Goal: Information Seeking & Learning: Learn about a topic

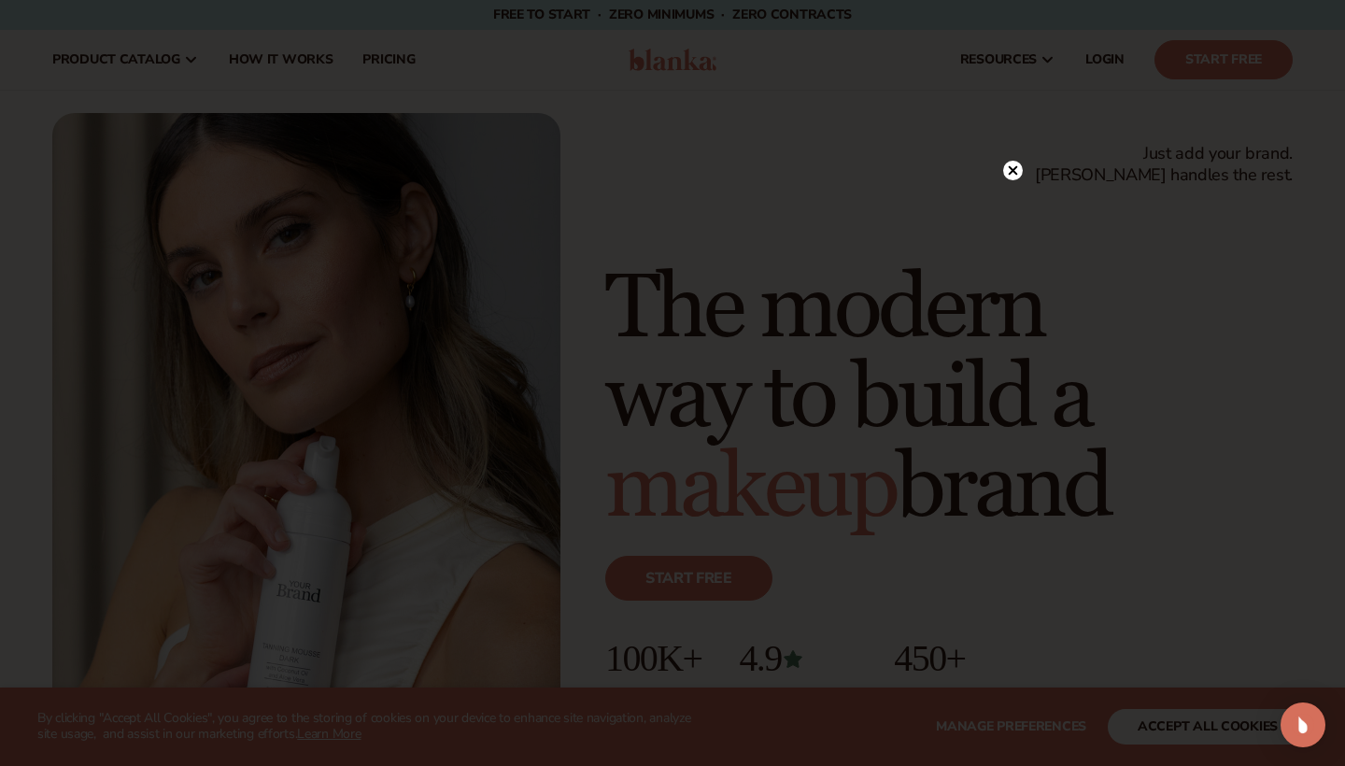
click at [1017, 169] on circle at bounding box center [1013, 171] width 20 height 20
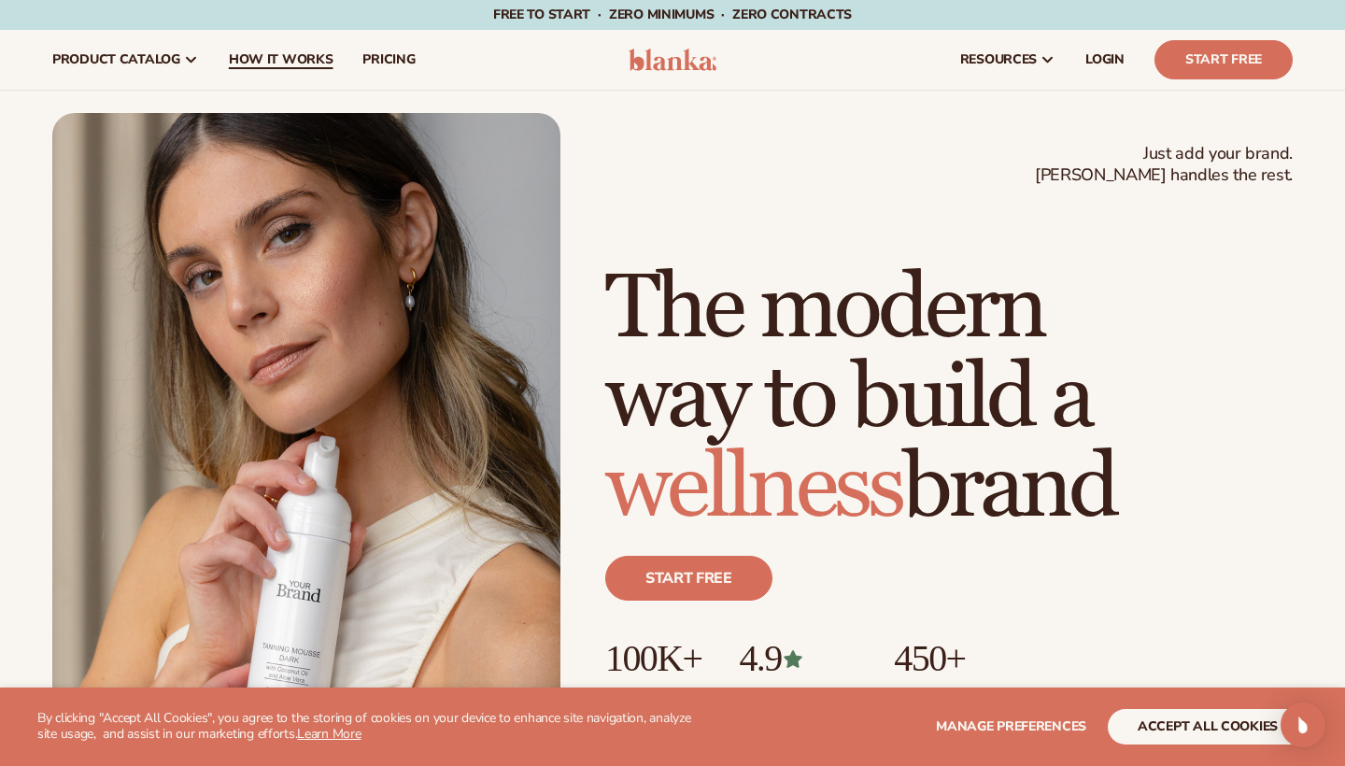
click at [291, 61] on span "How It Works" at bounding box center [281, 59] width 105 height 15
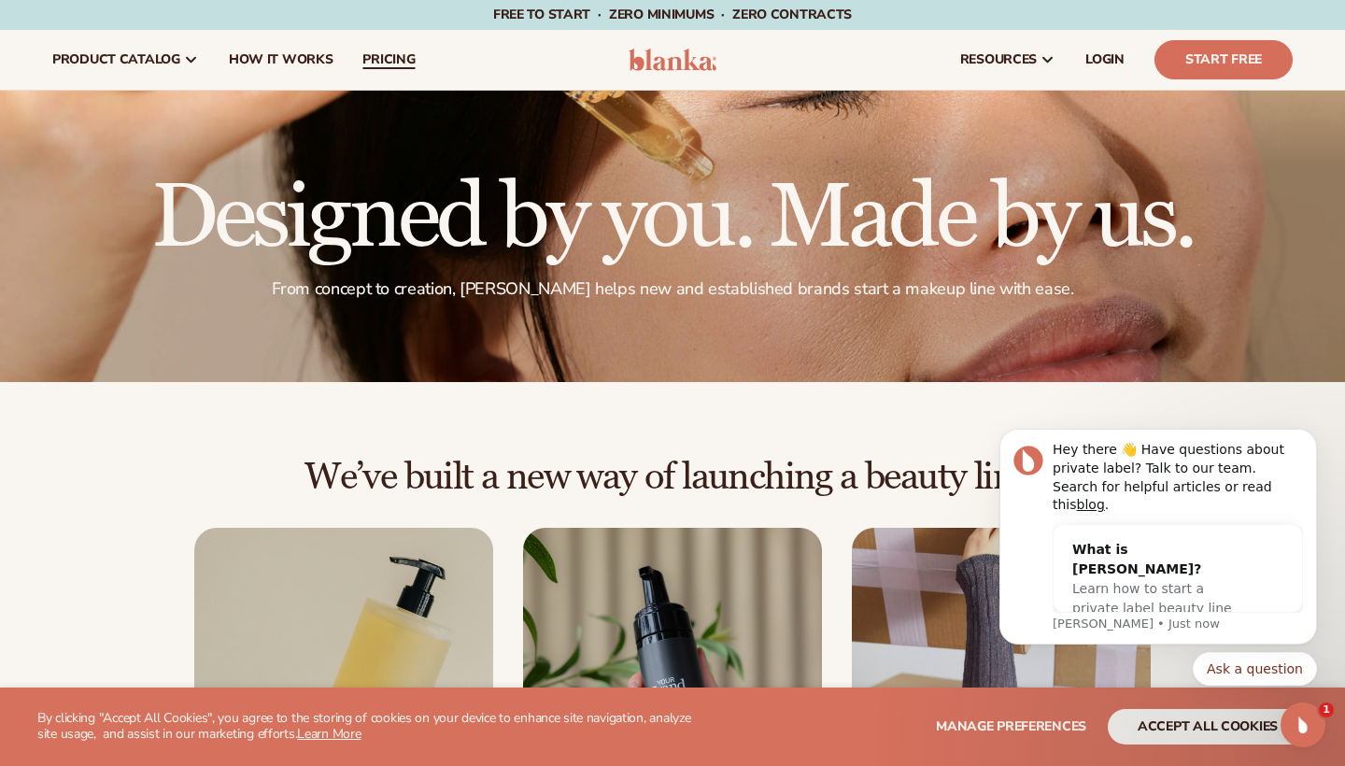
click at [391, 65] on span "pricing" at bounding box center [388, 59] width 52 height 15
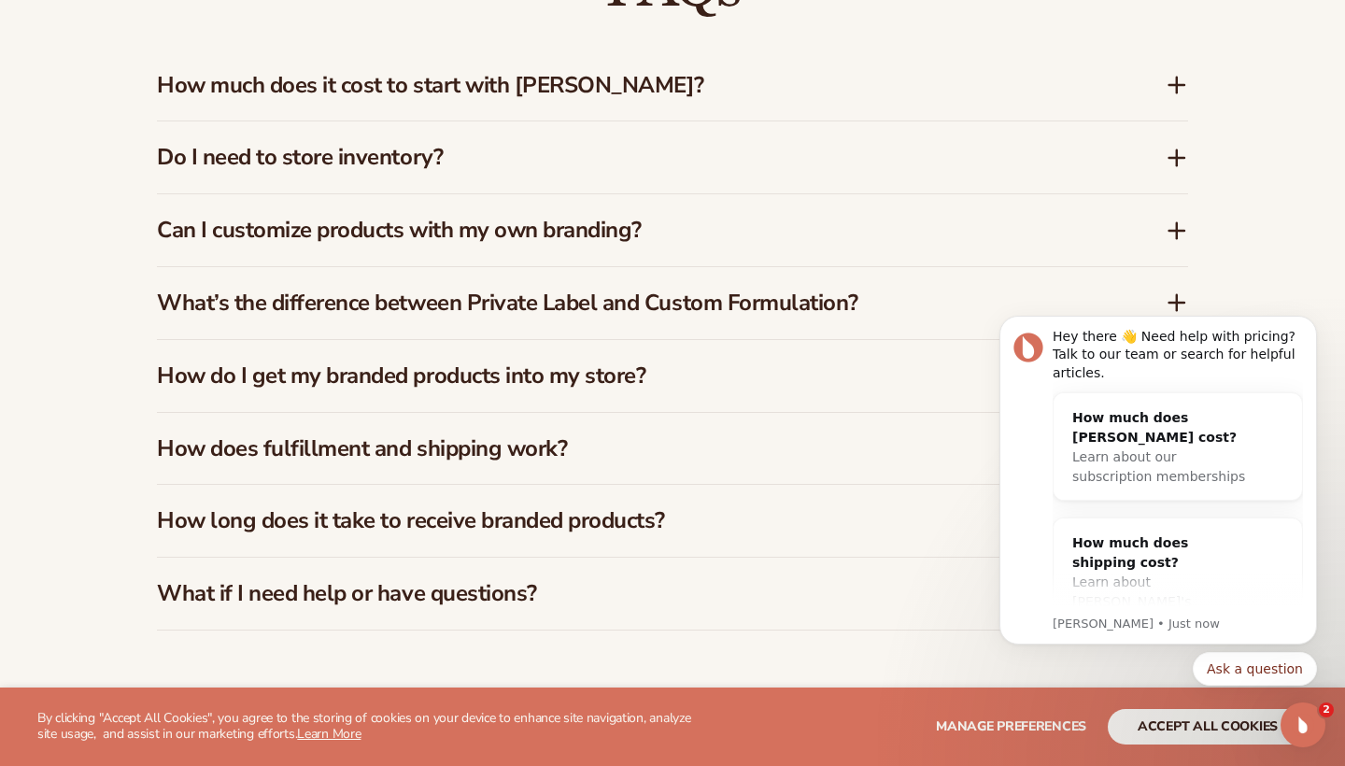
scroll to position [2756, 0]
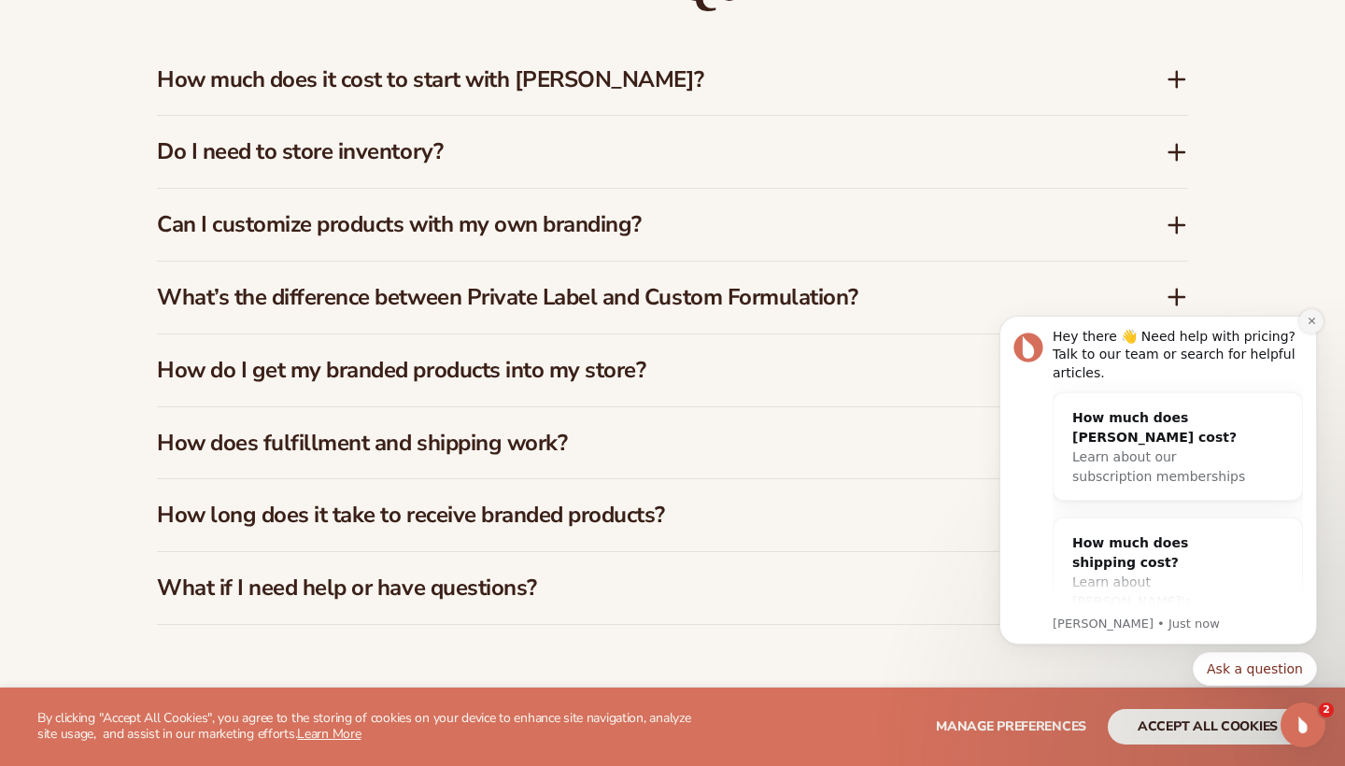
click at [1311, 321] on icon "Dismiss notification" at bounding box center [1312, 321] width 10 height 10
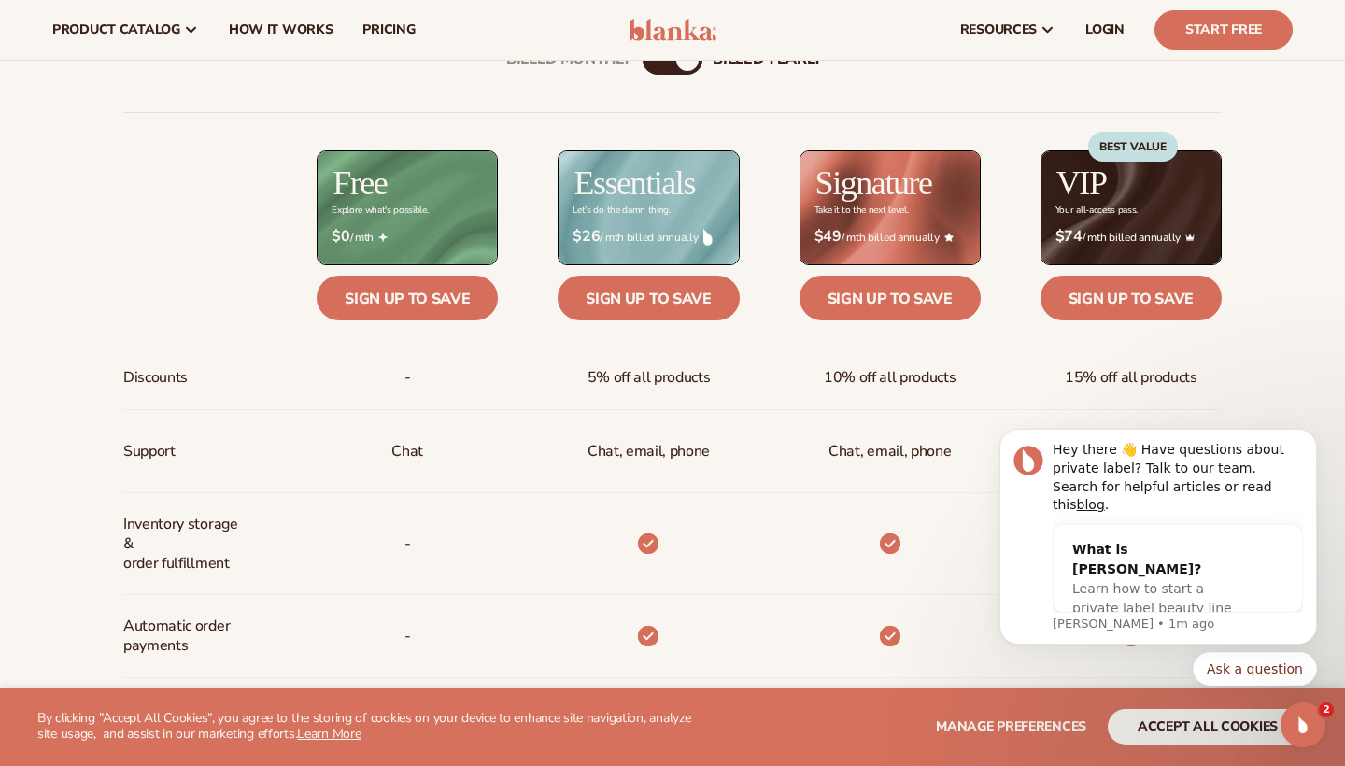
scroll to position [673, 0]
